Goal: Find contact information: Find contact information

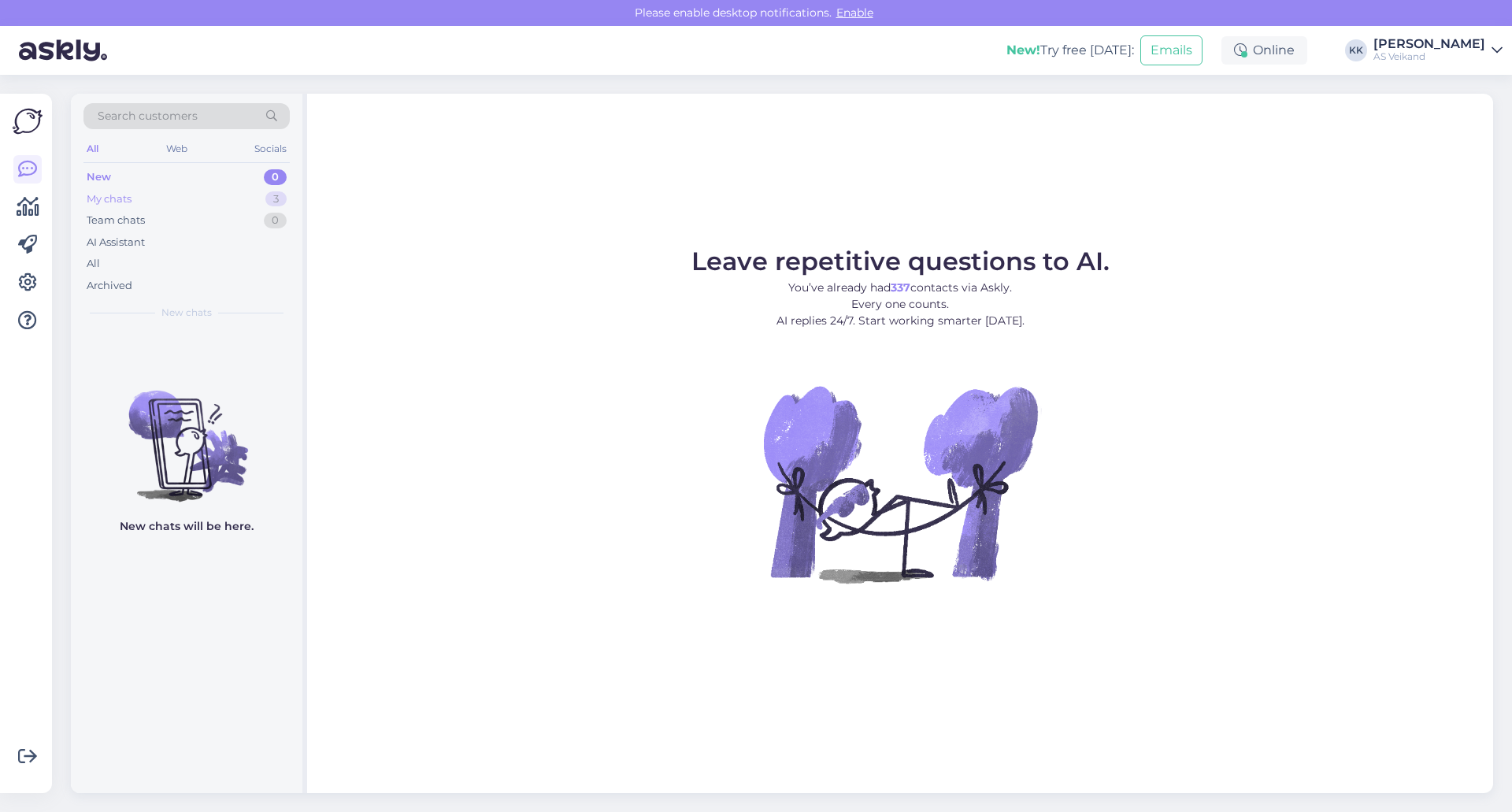
click at [156, 203] on div "My chats 3" at bounding box center [187, 199] width 207 height 22
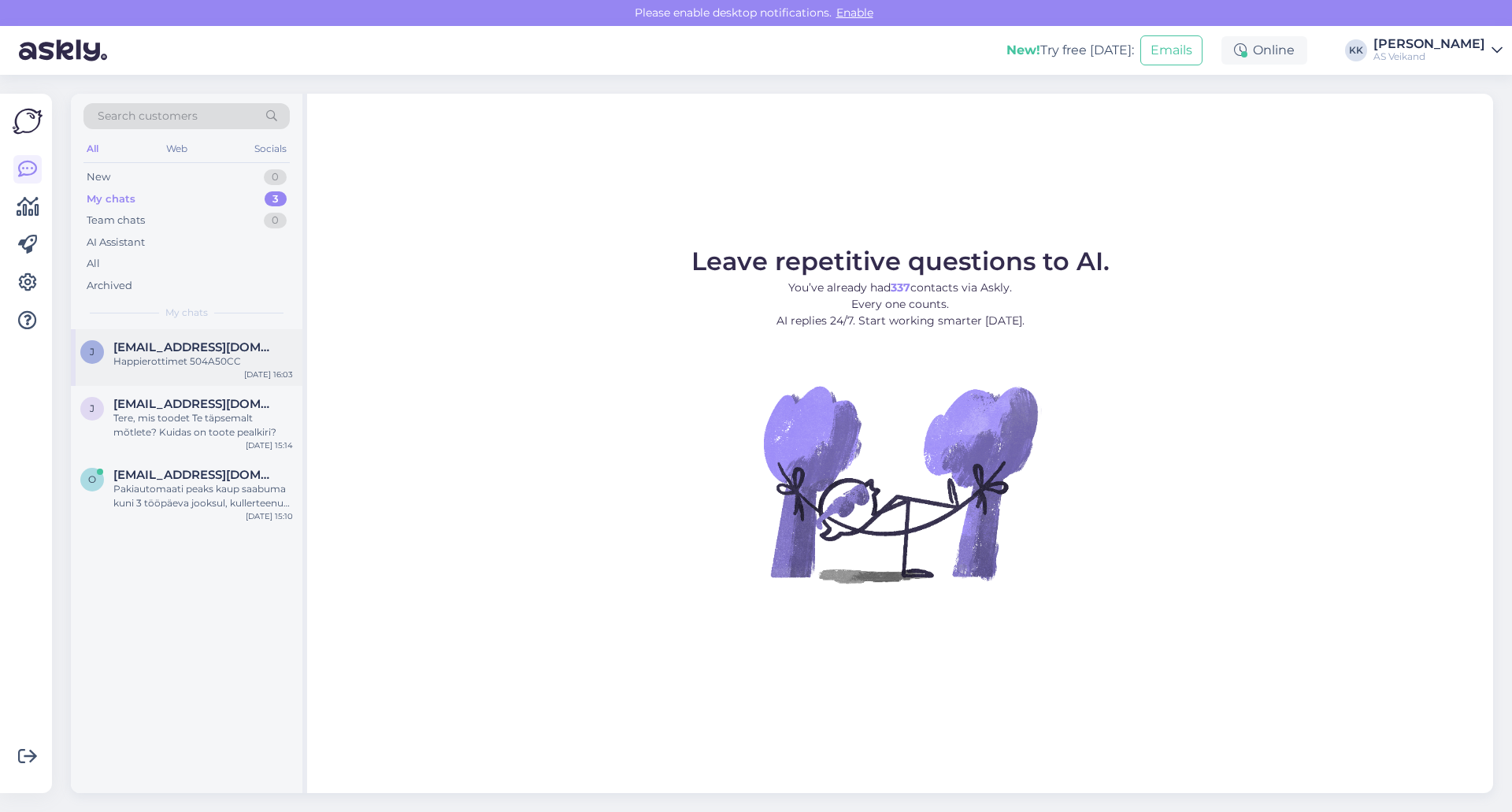
click at [224, 368] on div "j jkalho@jkalho.fi Happierottimet 504A50CC Oct 1 16:03" at bounding box center [187, 357] width 232 height 57
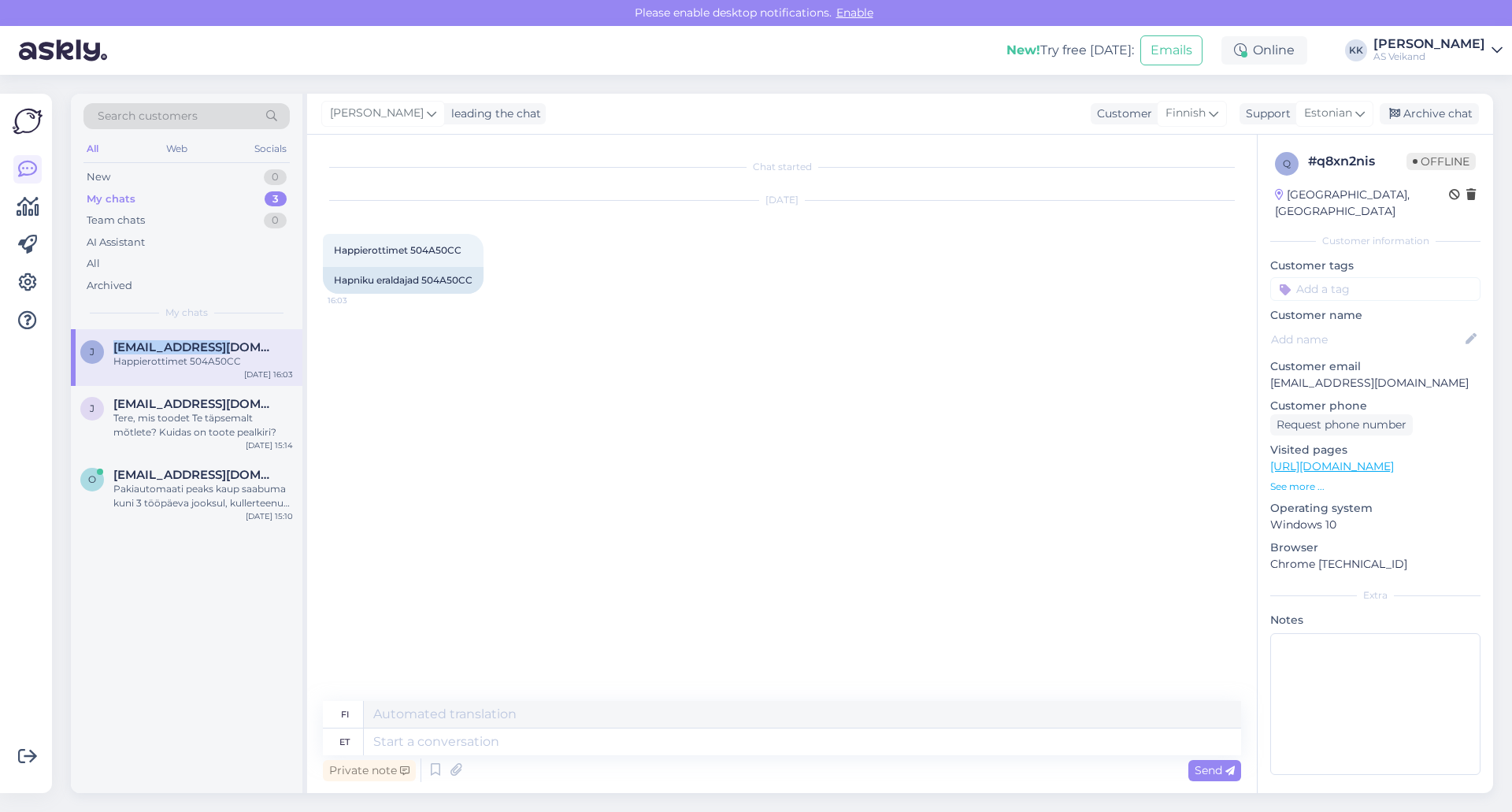
drag, startPoint x: 216, startPoint y: 343, endPoint x: 112, endPoint y: 346, distance: 104.0
click at [112, 346] on div "j jkalho@jkalho.fi Happierottimet 504A50CC" at bounding box center [187, 354] width 213 height 28
copy span "jkalho@jkalho.fi"
click at [831, 432] on div "Chat started Oct 1 2025 Happierottimet 504A50CC 16:03 Hapniku eraldajad 504A50CC" at bounding box center [789, 419] width 932 height 536
drag, startPoint x: 1371, startPoint y: 365, endPoint x: 1271, endPoint y: 369, distance: 100.1
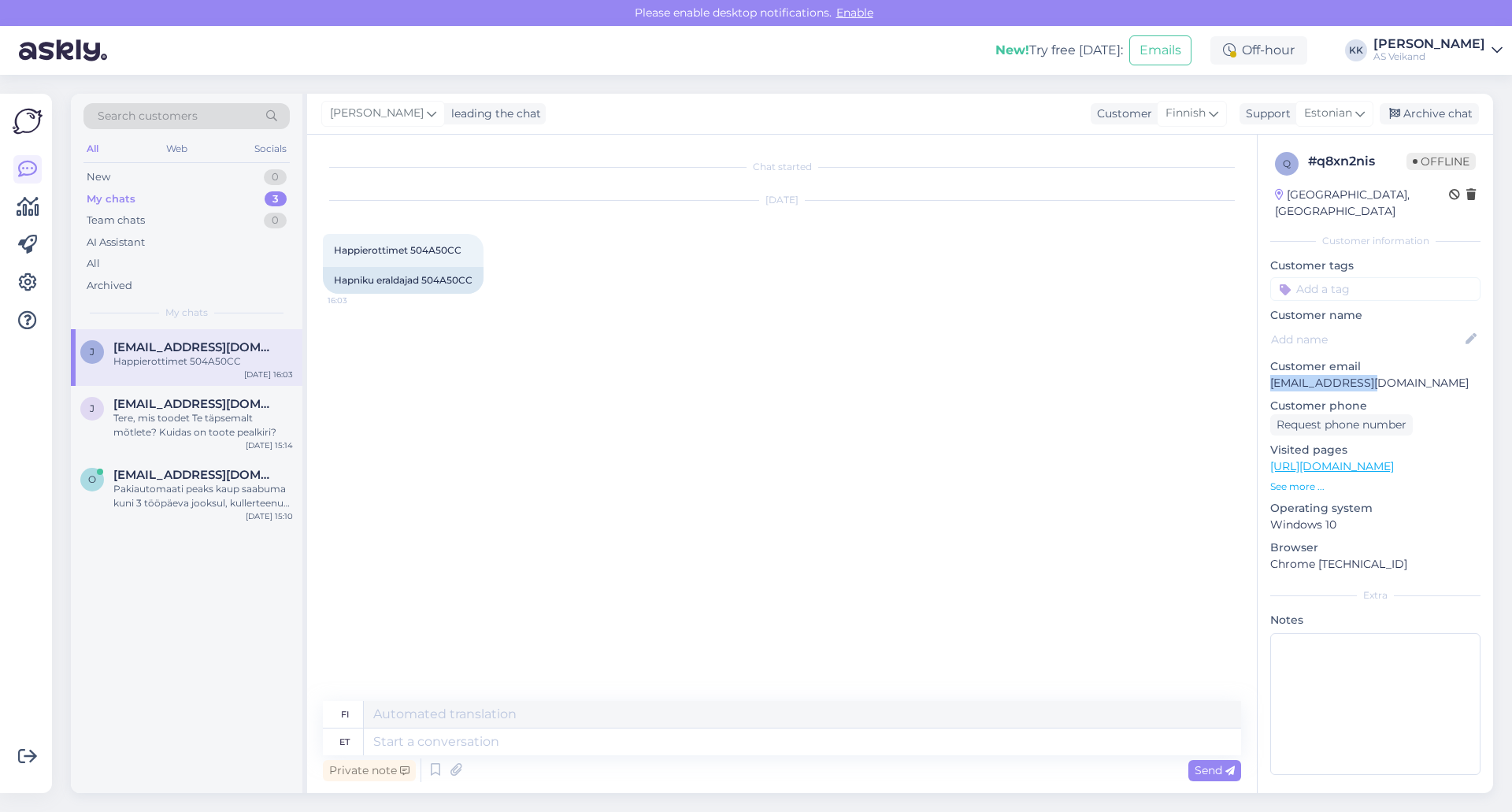
click at [1271, 374] on p "jkalho@jkalho.fi" at bounding box center [1376, 382] width 211 height 17
copy p "jkalho@jkalho.fi"
